Goal: Navigation & Orientation: Find specific page/section

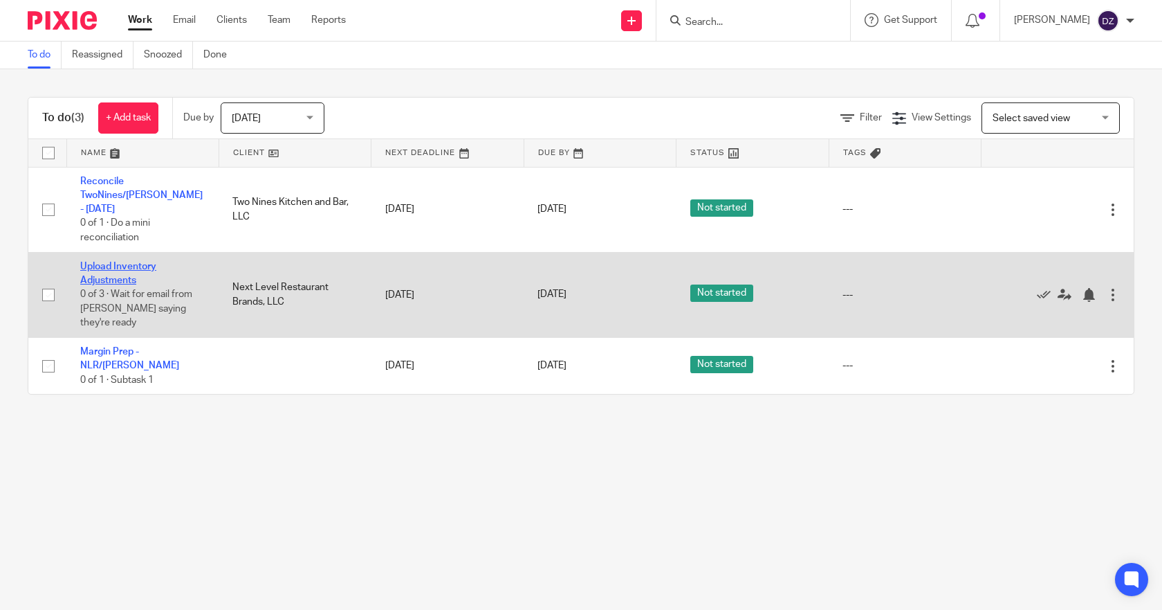
click at [134, 262] on link "Upload Inventory Adjustments" at bounding box center [118, 274] width 76 height 24
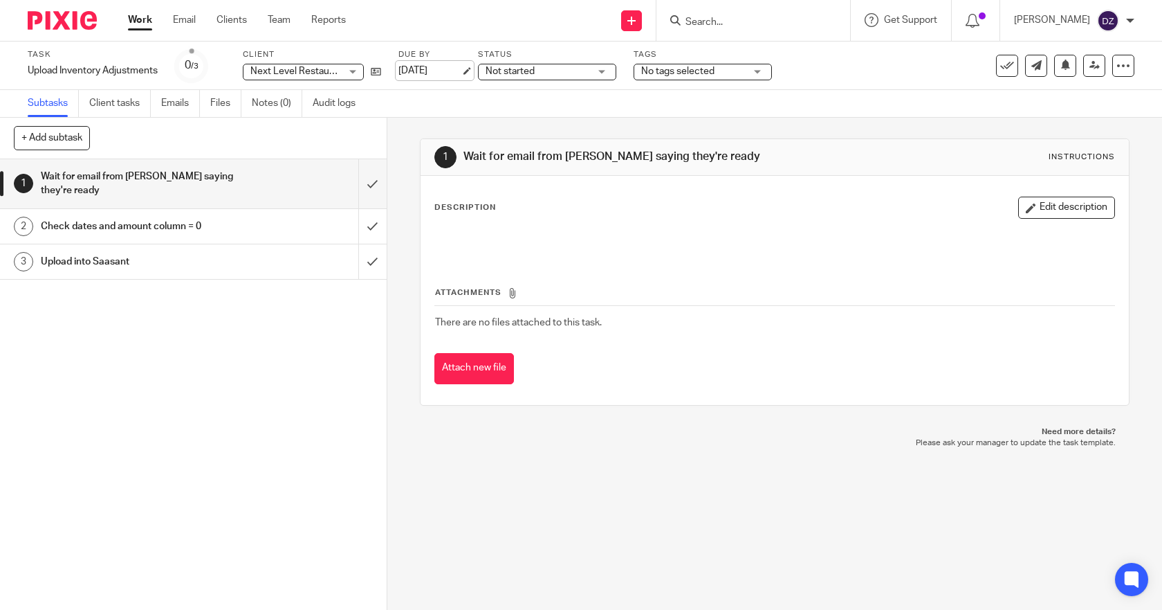
click at [428, 71] on link "[DATE]" at bounding box center [430, 71] width 62 height 15
click at [145, 23] on link "Work" at bounding box center [140, 20] width 24 height 14
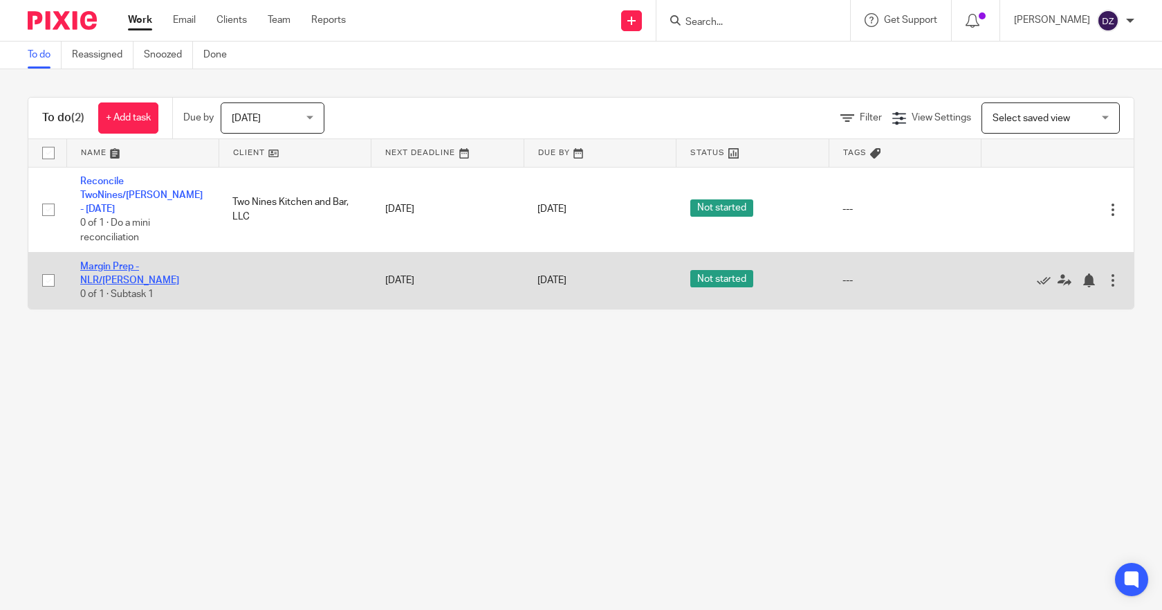
click at [127, 262] on link "Margin Prep - NLR/[PERSON_NAME]" at bounding box center [129, 274] width 99 height 24
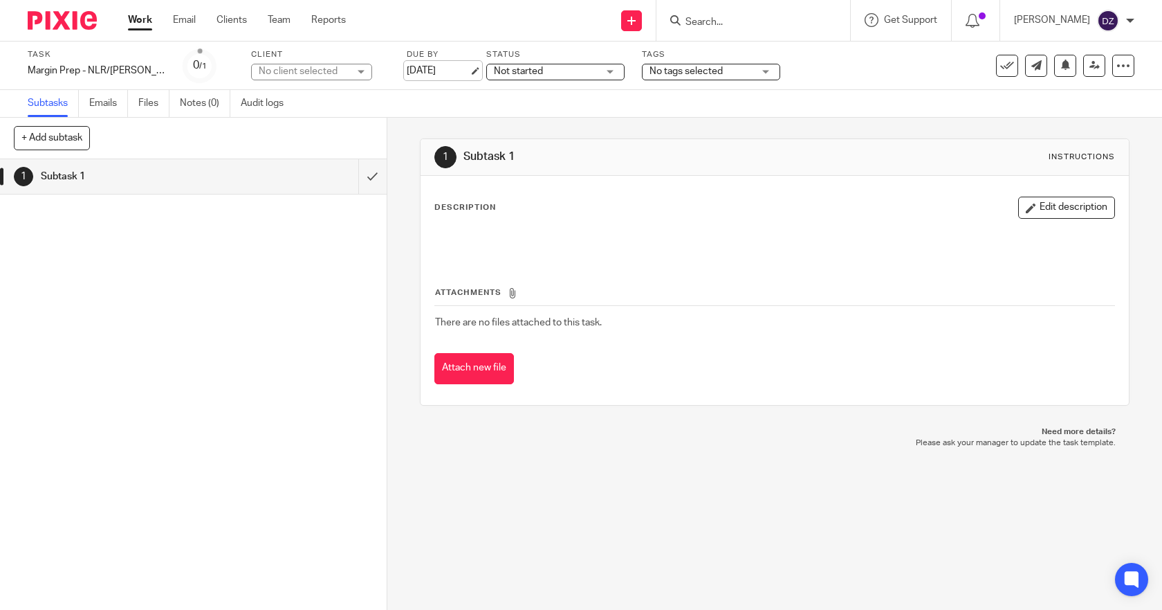
click at [436, 69] on link "[DATE]" at bounding box center [438, 71] width 62 height 15
click at [139, 20] on link "Work" at bounding box center [140, 20] width 24 height 14
